Goal: Information Seeking & Learning: Learn about a topic

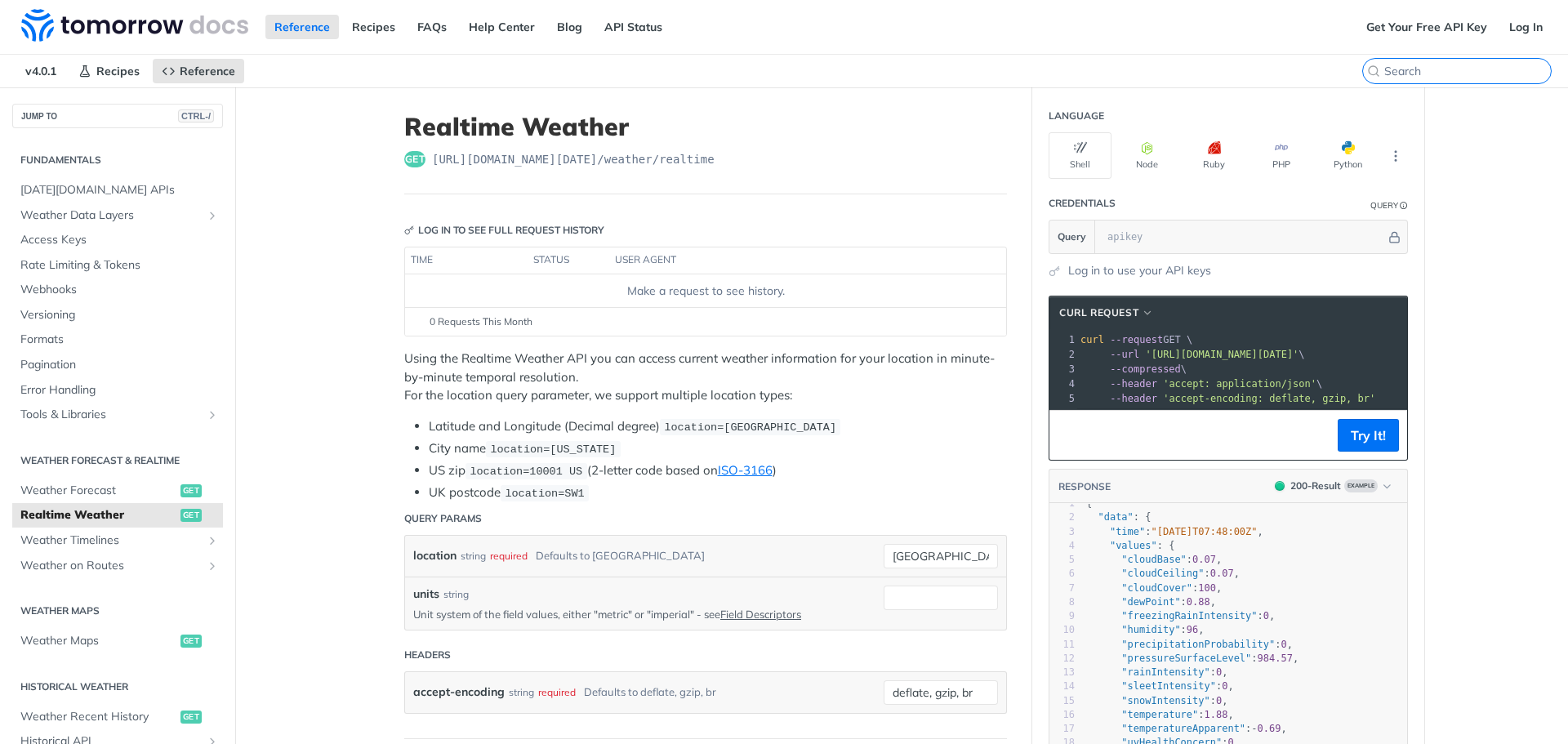
drag, startPoint x: 1473, startPoint y: 71, endPoint x: 1459, endPoint y: 68, distance: 14.3
click at [1472, 69] on input "search" at bounding box center [1468, 71] width 167 height 15
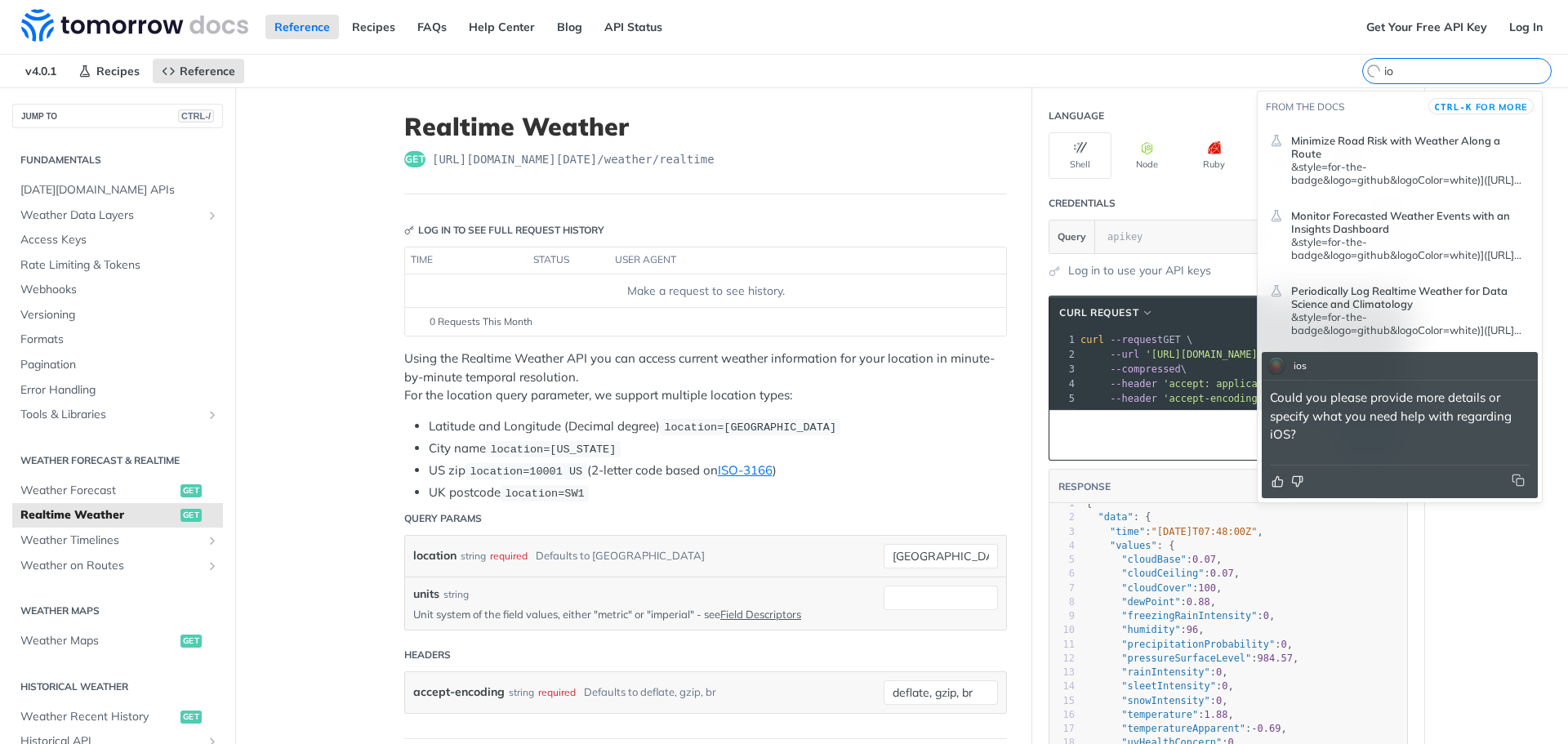
type input "i"
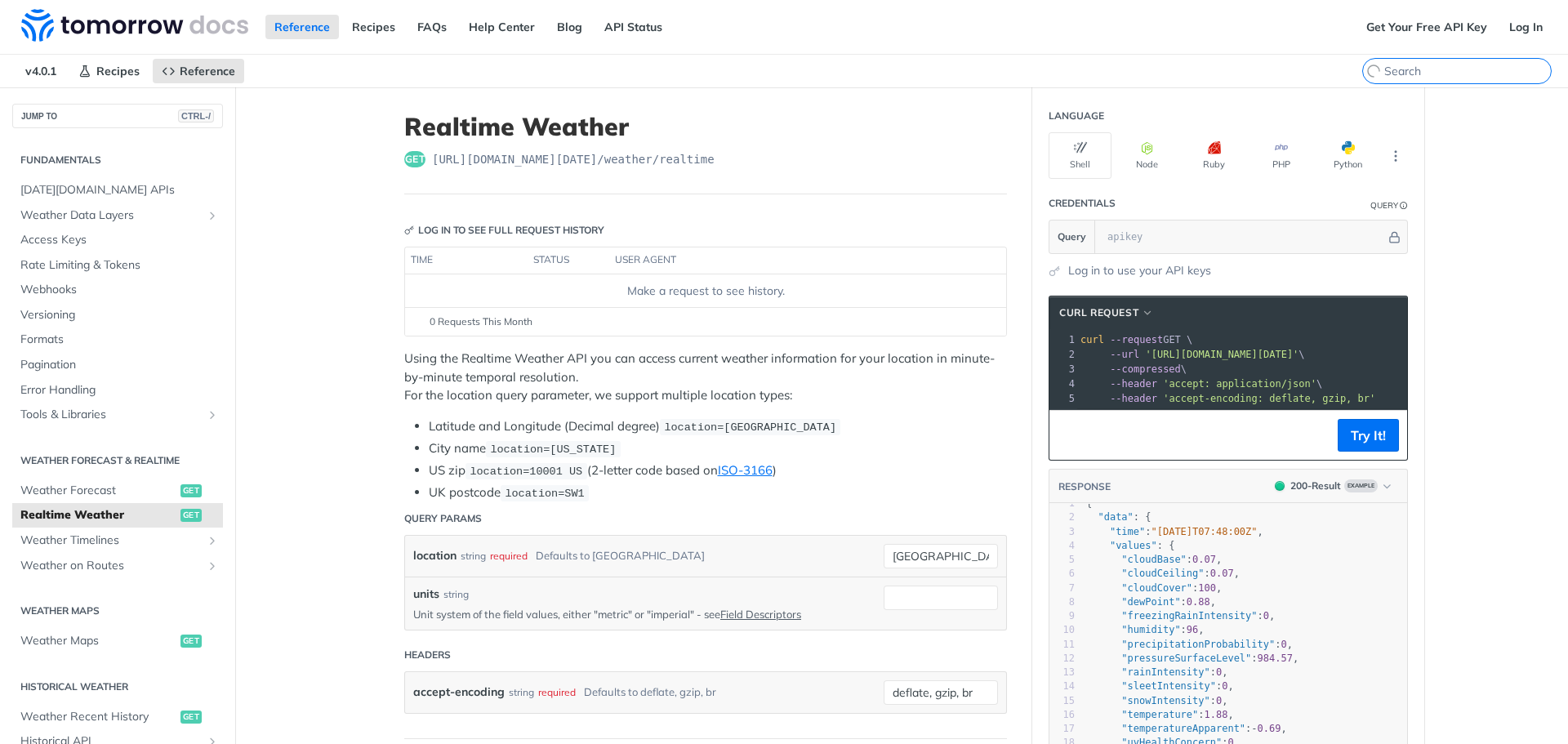
type input "w"
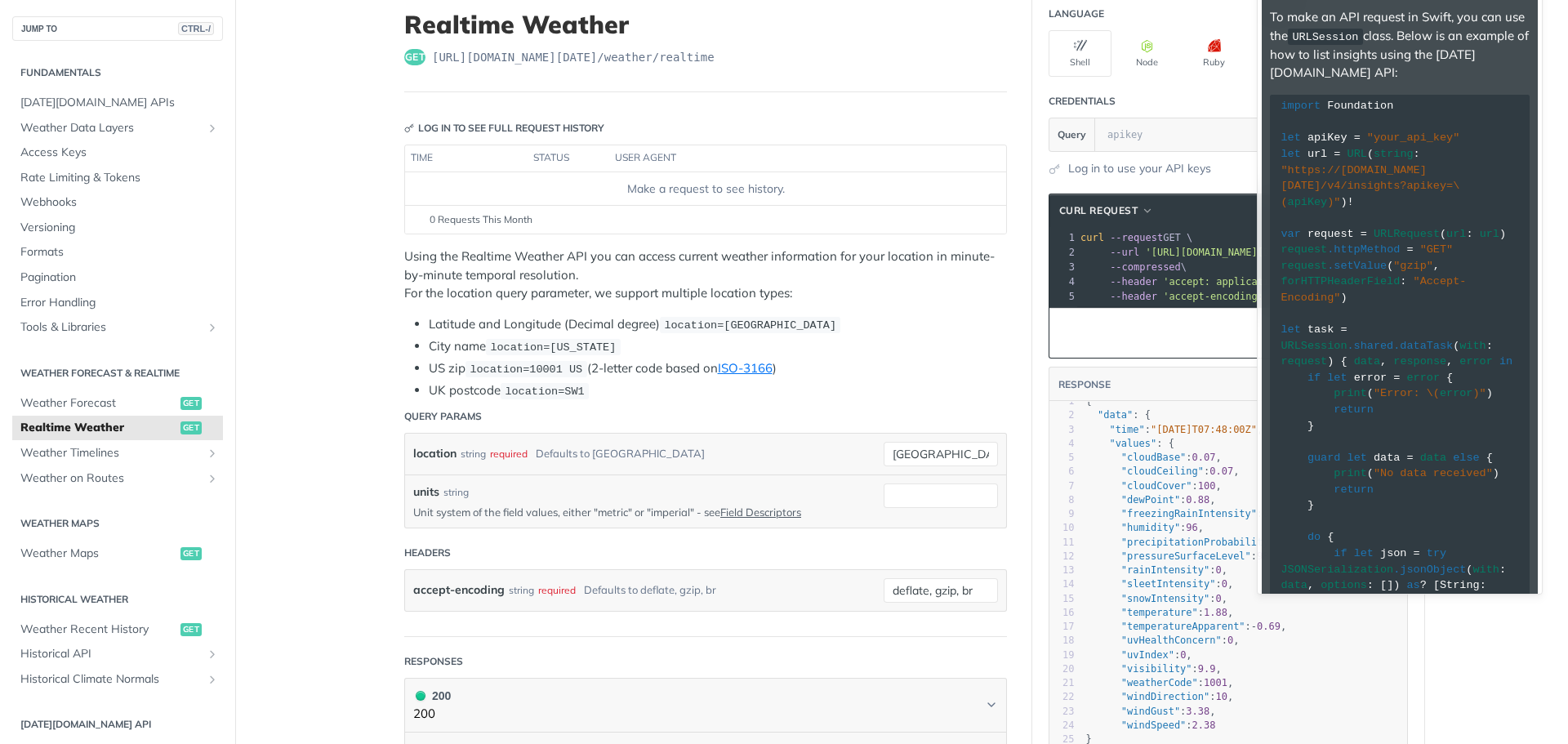
scroll to position [98, 0]
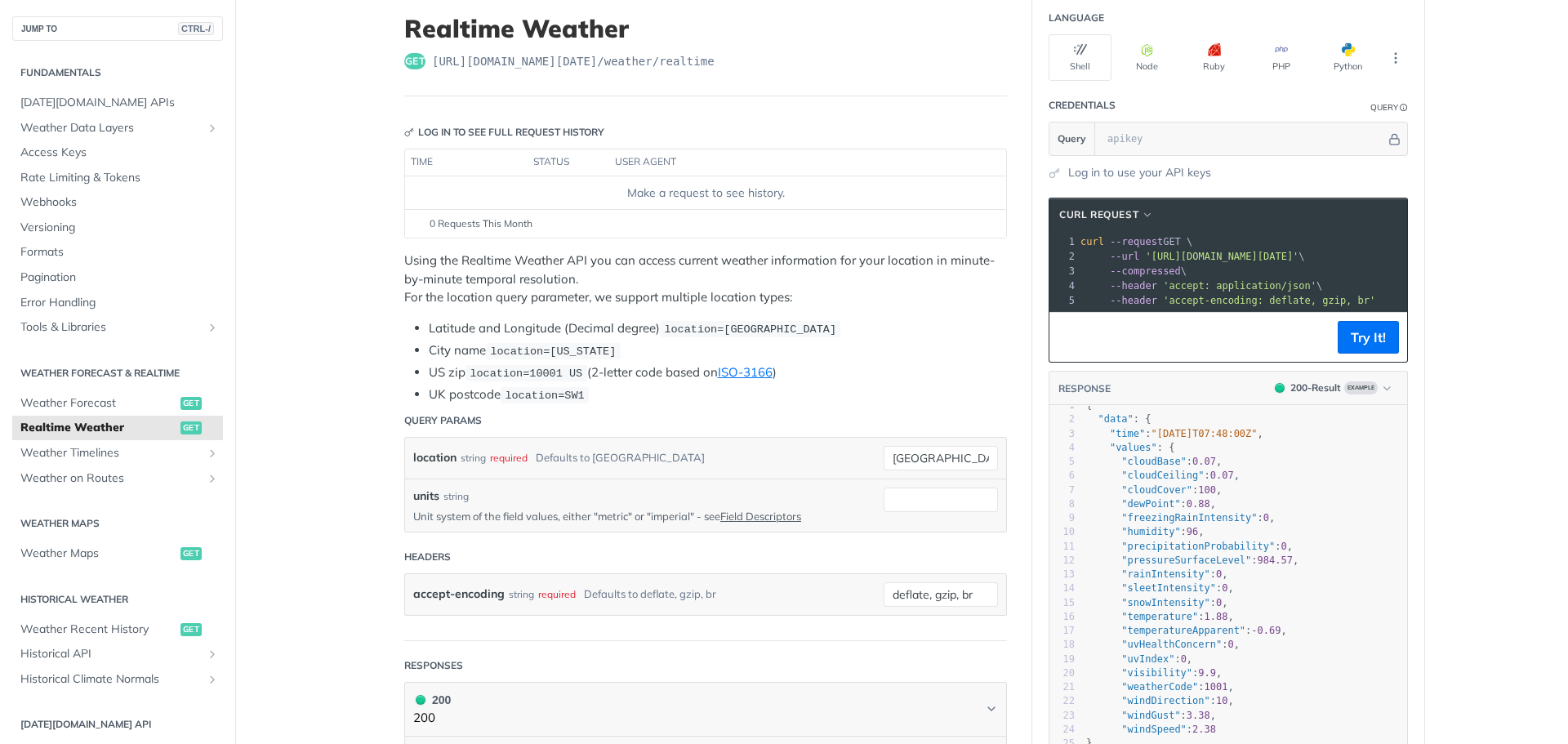
type input "swift ios"
click at [1359, 285] on pre "--header 'accept: application/json' \" at bounding box center [1282, 286] width 410 height 15
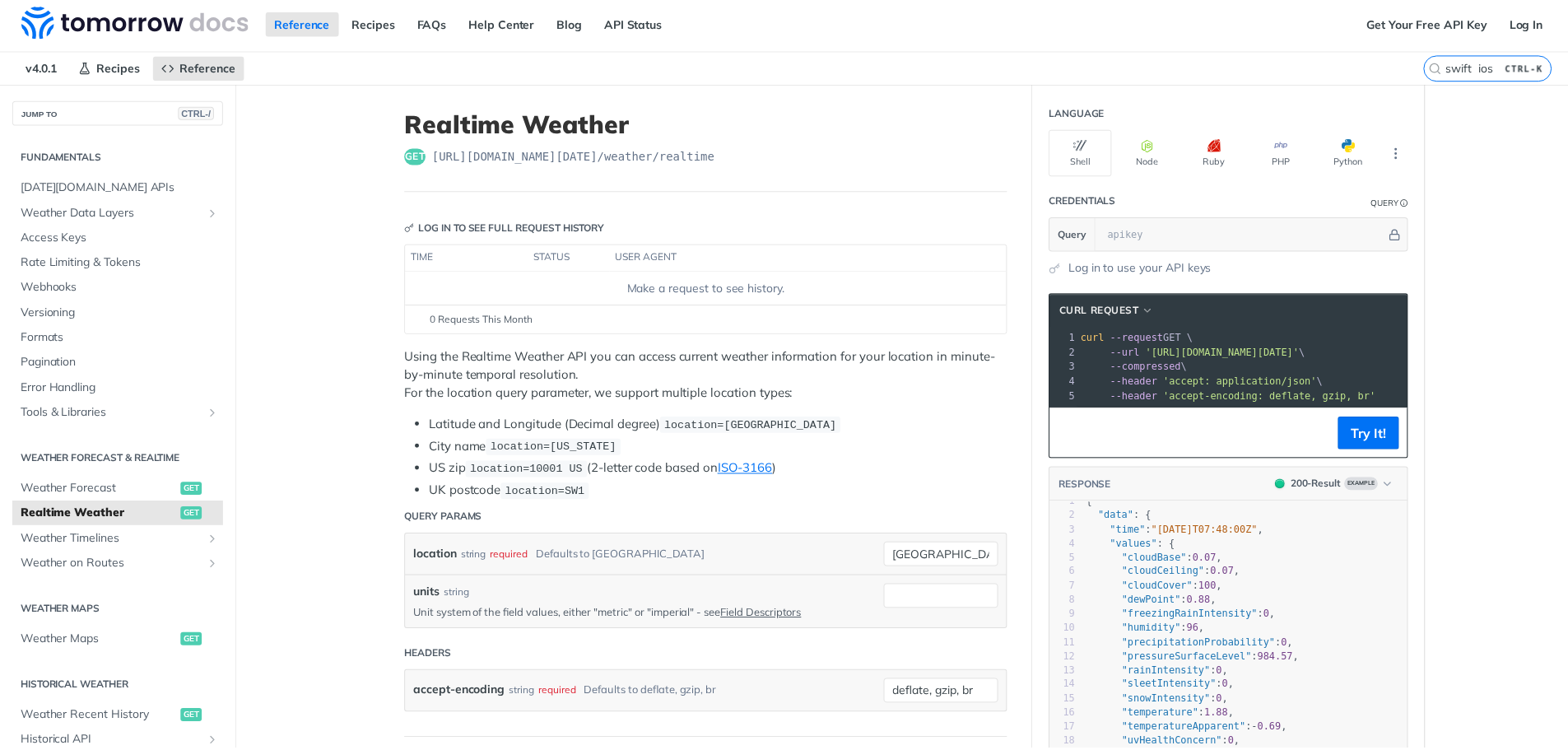
scroll to position [0, 0]
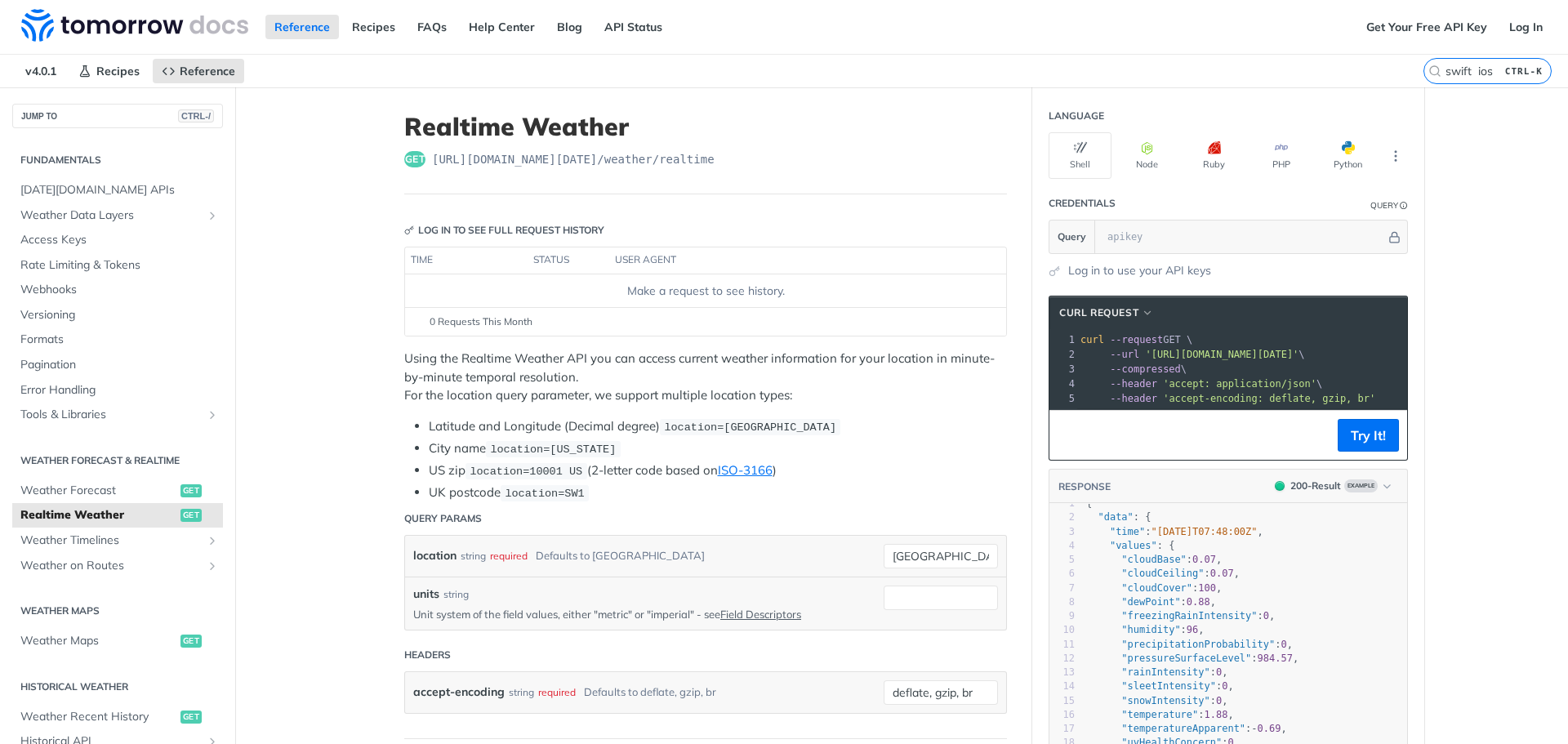
click at [1489, 67] on label "swift ios CTRL-K" at bounding box center [1487, 72] width 128 height 26
click at [1489, 67] on input "swift ios" at bounding box center [1468, 71] width 167 height 15
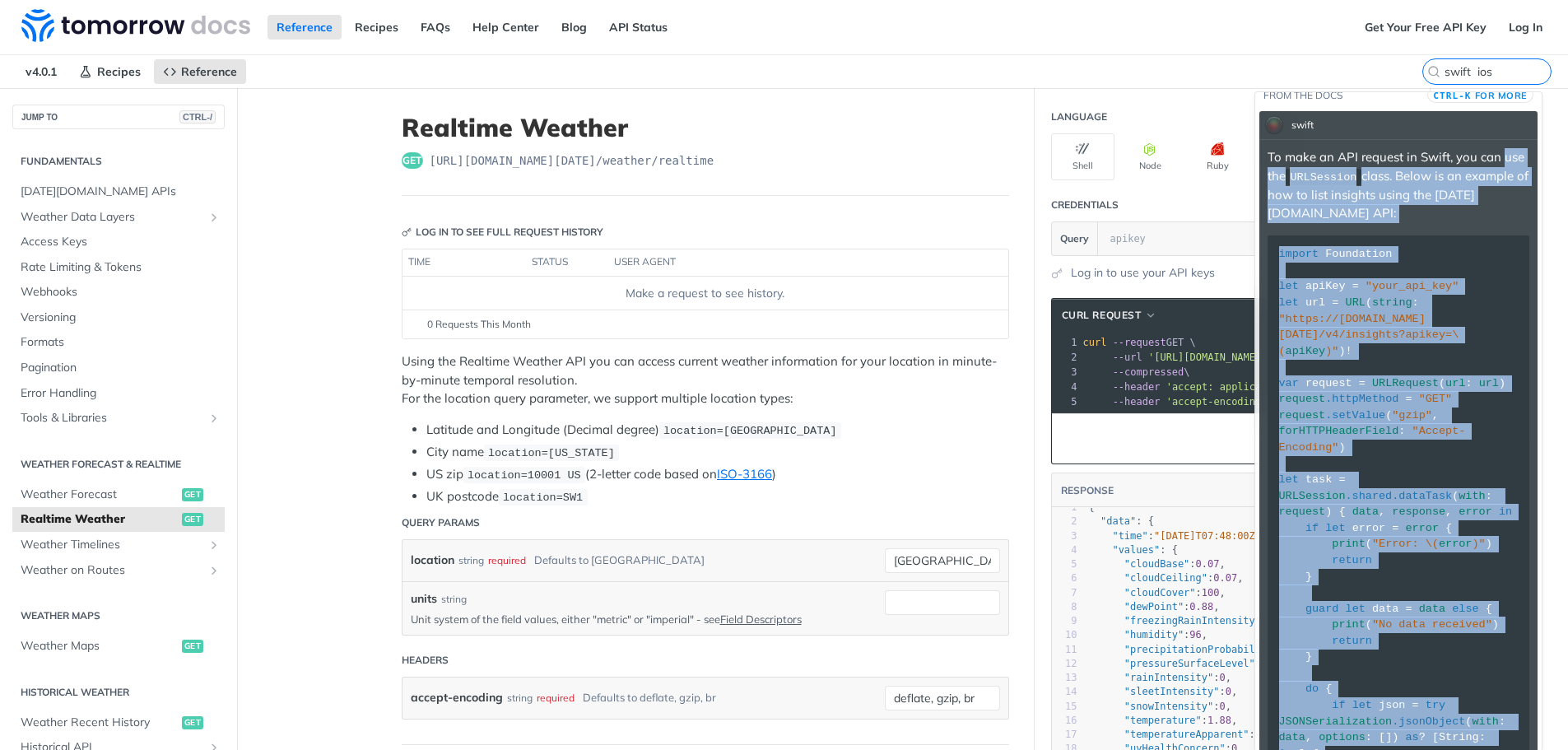
scroll to position [12, 0]
drag, startPoint x: 1398, startPoint y: 568, endPoint x: 1280, endPoint y: 248, distance: 341.1
click at [1280, 248] on div "import Foundation let apiKey = "your_api_key" let url = URL ( string : "https:/…" at bounding box center [1399, 585] width 240 height 677
copy div "import Foundation let apiKey = "your_api_key" let url = URL ( string : "https:/…"
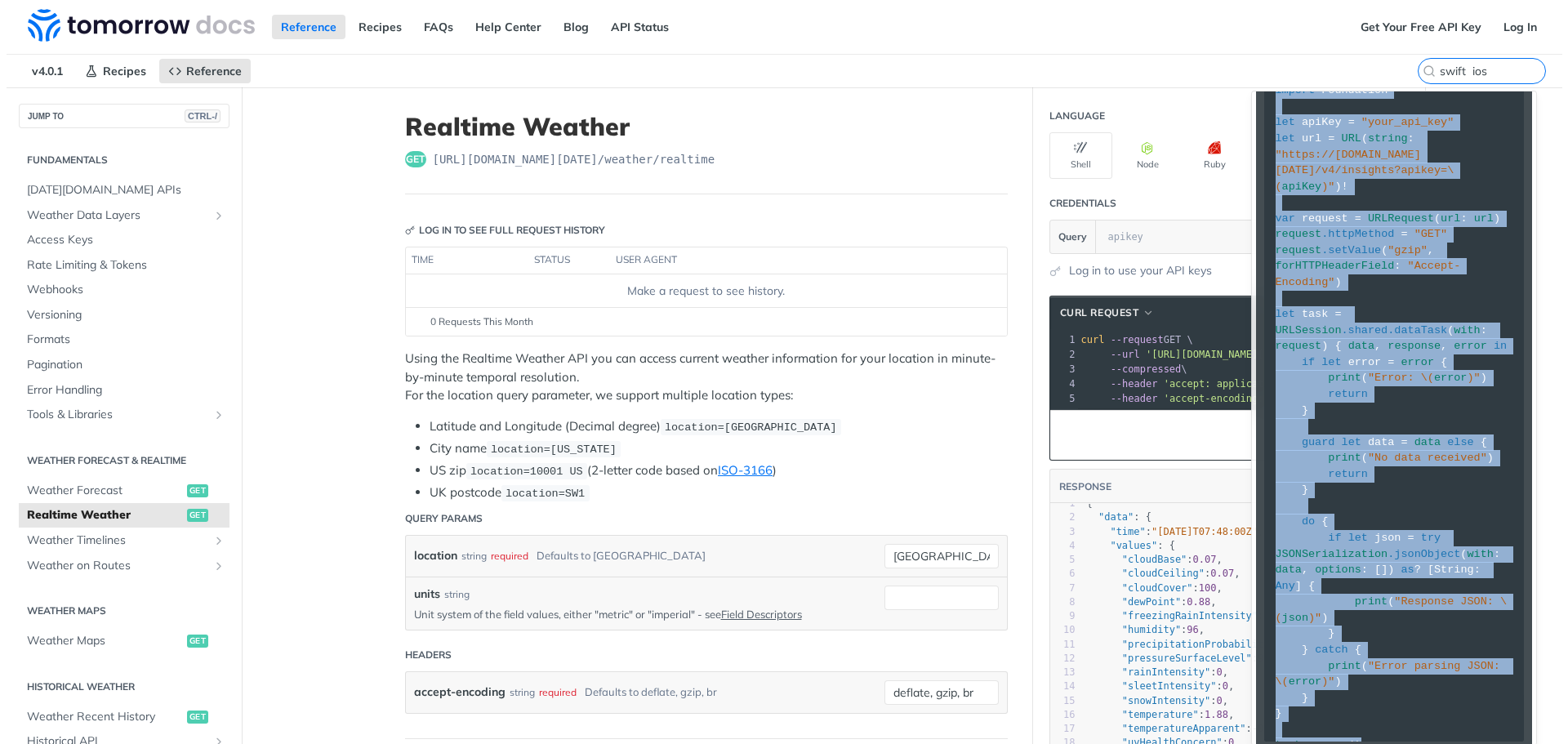
scroll to position [175, 0]
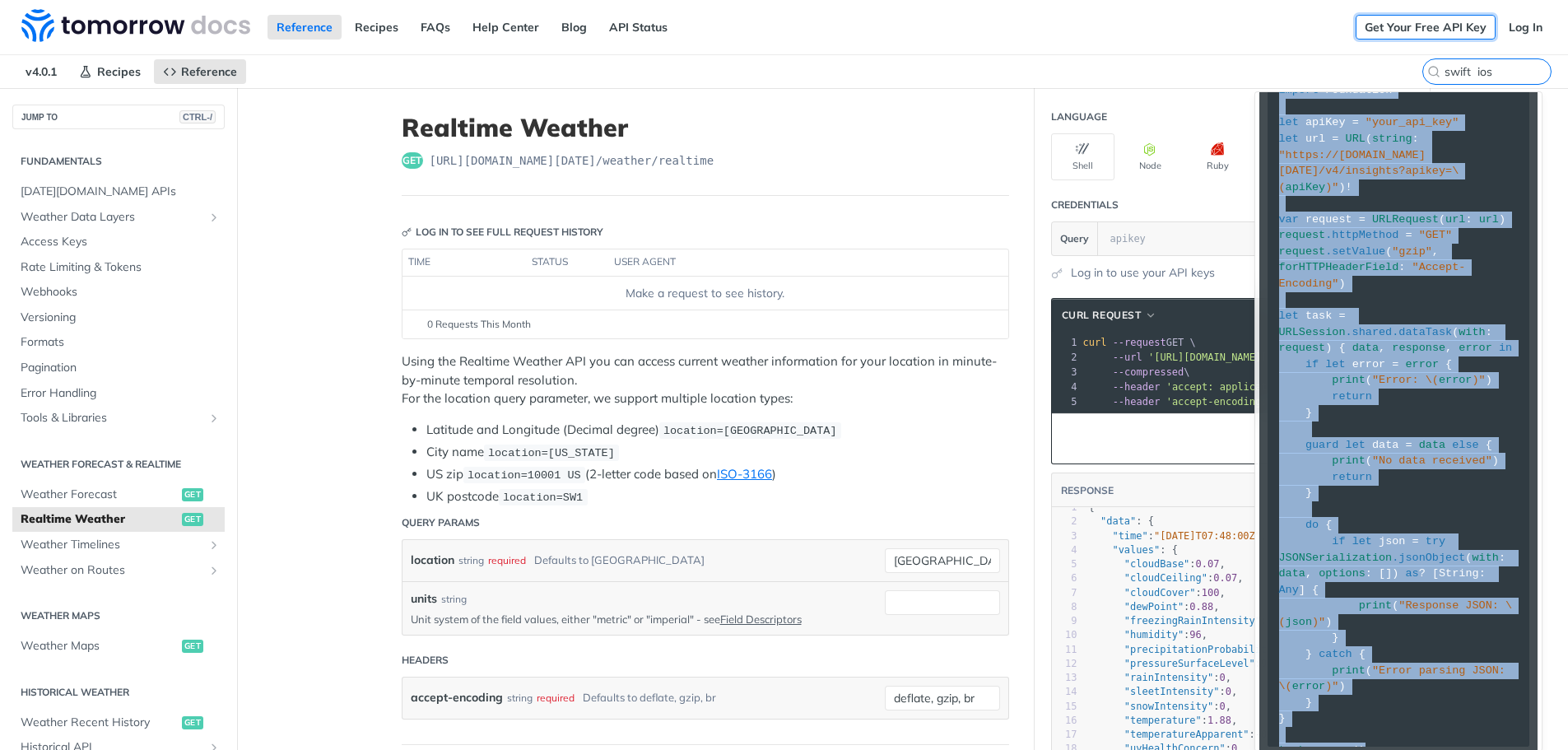
click at [1387, 22] on link "Get Your Free API Key" at bounding box center [1425, 27] width 140 height 25
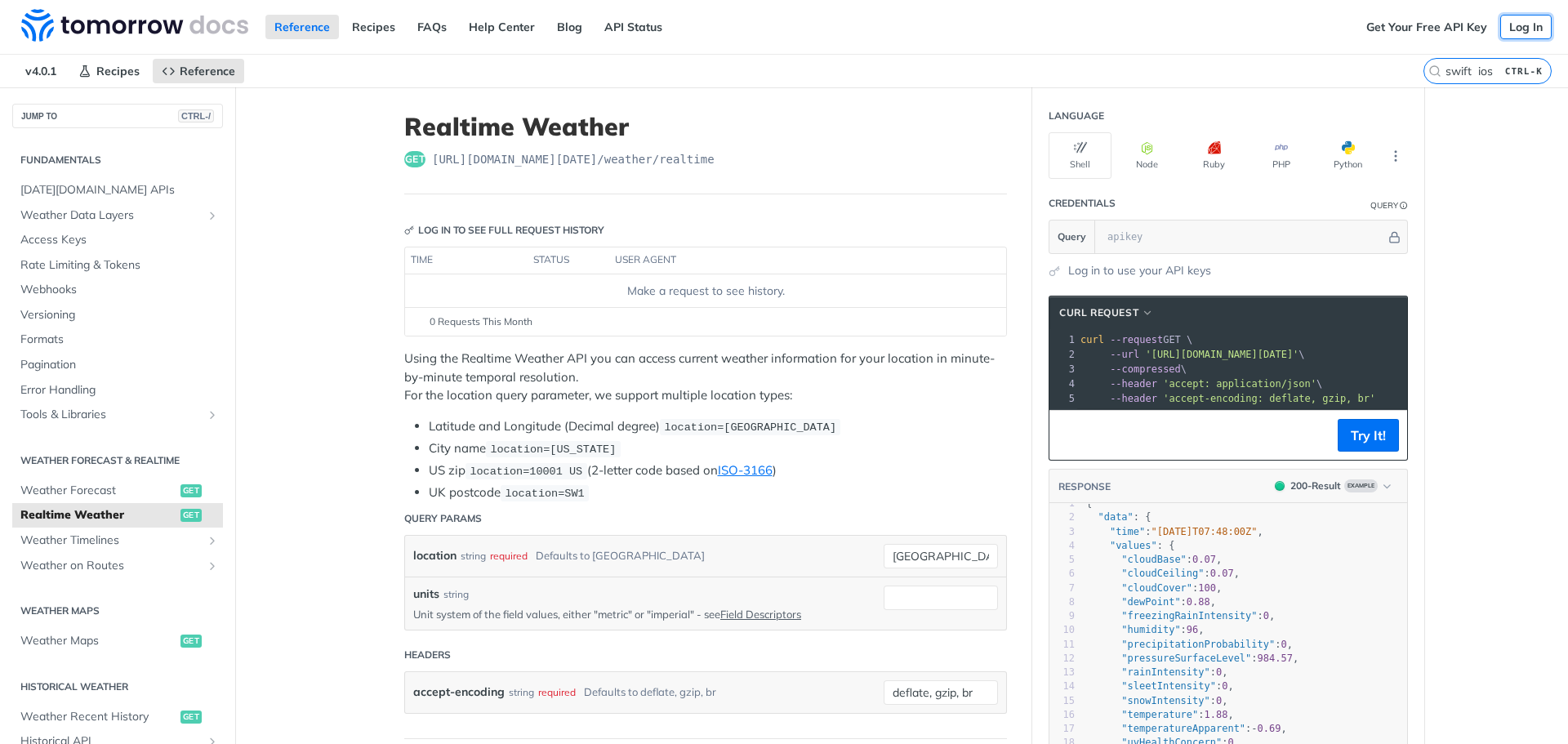
click at [1508, 25] on link "Log In" at bounding box center [1526, 27] width 52 height 25
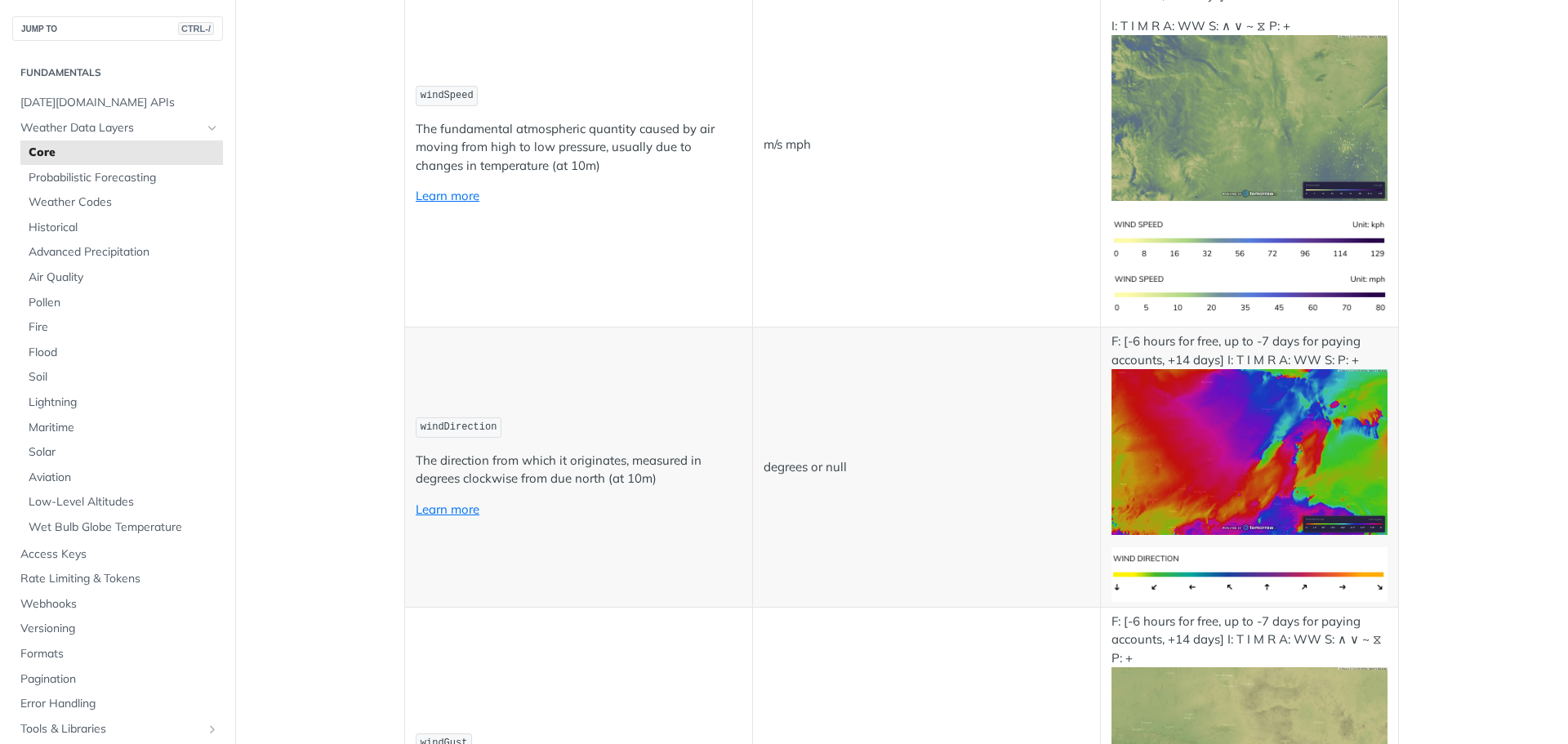
scroll to position [1551, 0]
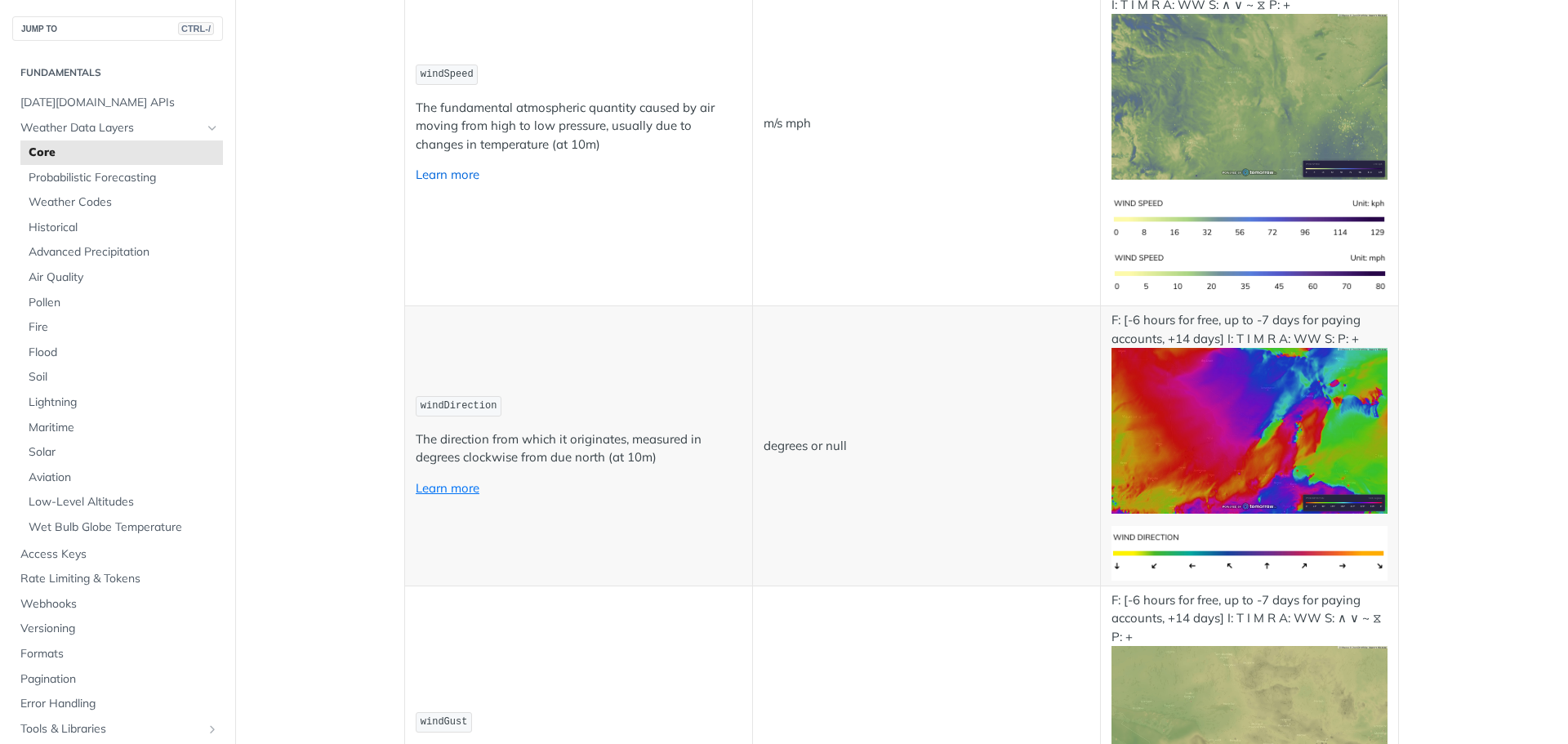
click at [456, 172] on link "Learn more" at bounding box center [447, 174] width 63 height 16
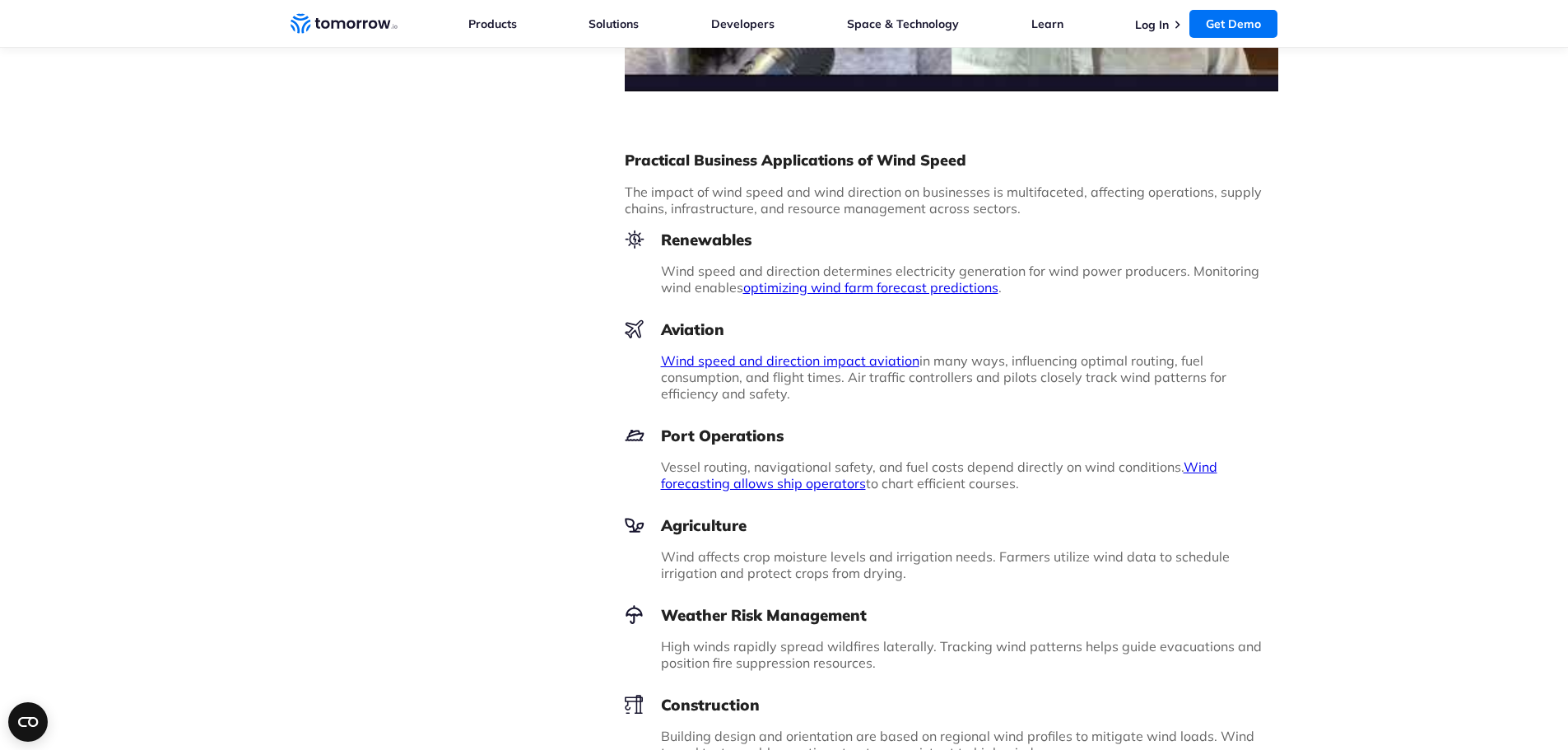
scroll to position [1564, 0]
